Goal: Information Seeking & Learning: Learn about a topic

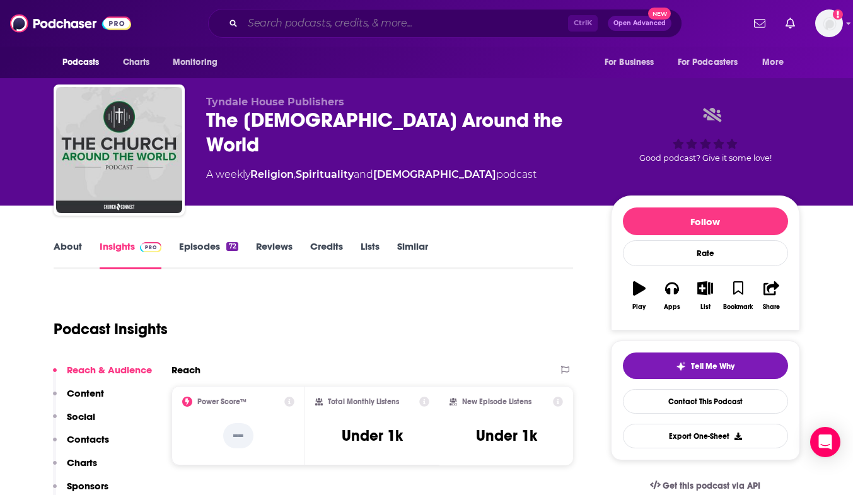
click at [309, 20] on input "Search podcasts, credits, & more..." at bounding box center [405, 23] width 325 height 20
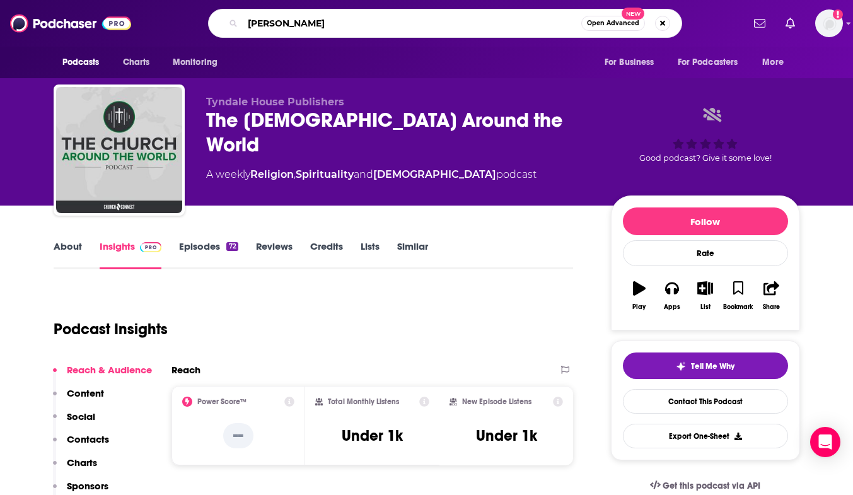
type input "[PERSON_NAME]"
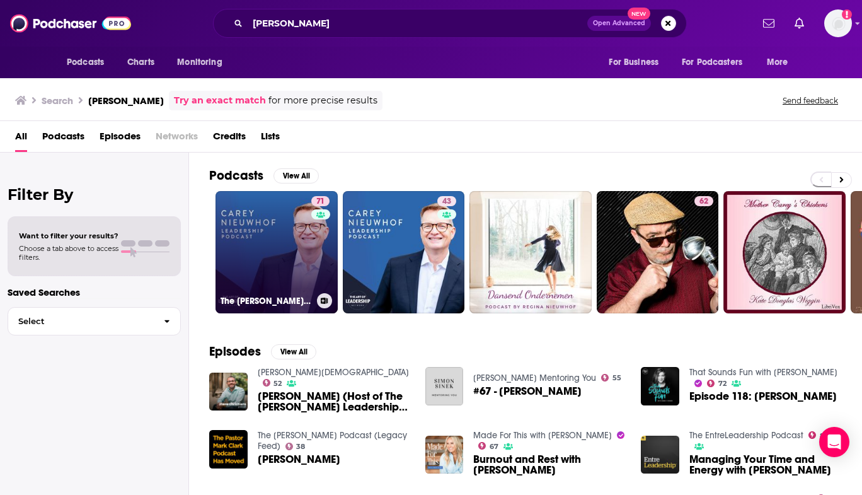
click at [261, 209] on link "71 The [PERSON_NAME] Leadership Podcast" at bounding box center [277, 252] width 122 height 122
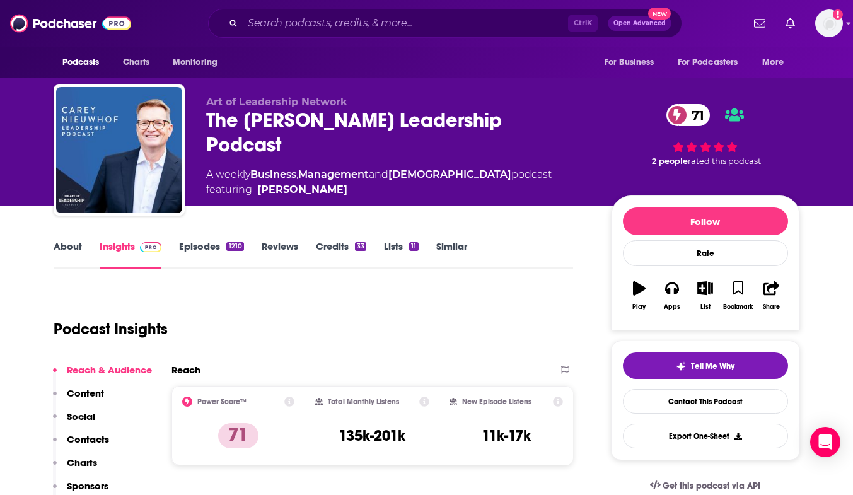
click at [215, 252] on link "Episodes 1210" at bounding box center [211, 254] width 64 height 29
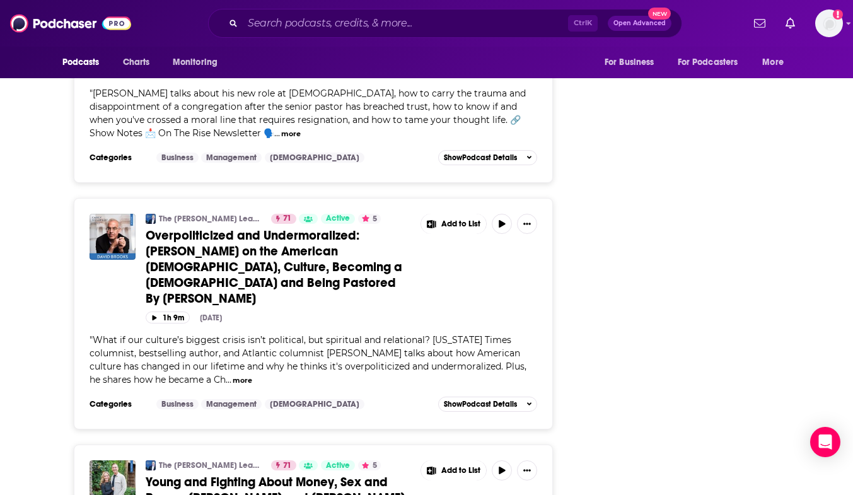
scroll to position [4539, 0]
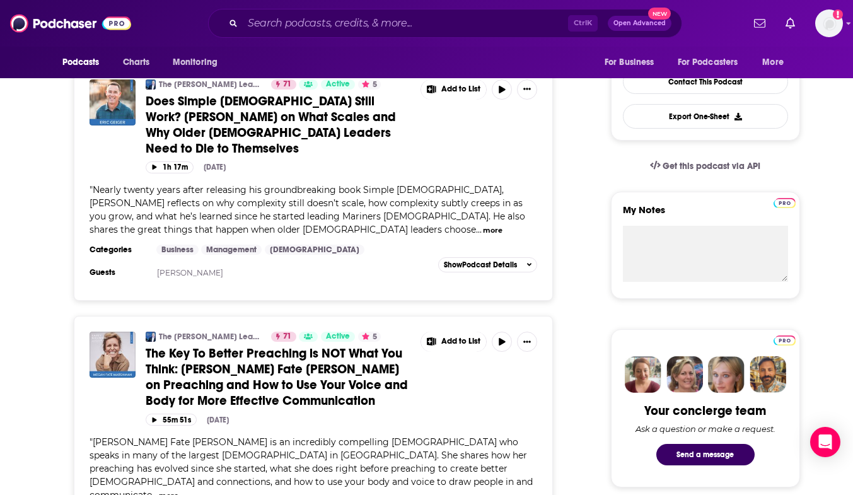
scroll to position [126, 0]
